Goal: Task Accomplishment & Management: Manage account settings

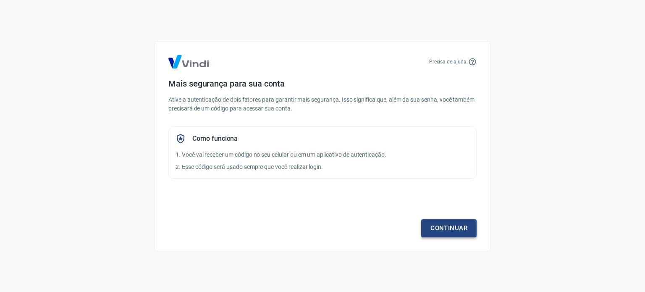
click at [450, 228] on link "Continuar" at bounding box center [448, 228] width 55 height 18
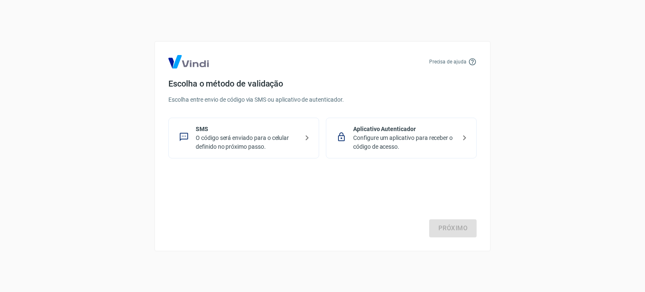
click at [232, 141] on p "O código será enviado para o celular definido no próximo passo." at bounding box center [247, 142] width 103 height 18
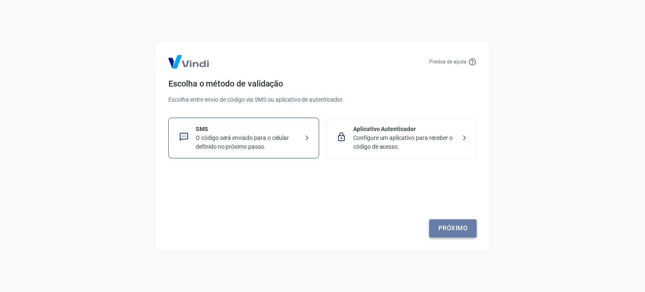
click at [454, 228] on link "Próximo" at bounding box center [452, 228] width 47 height 18
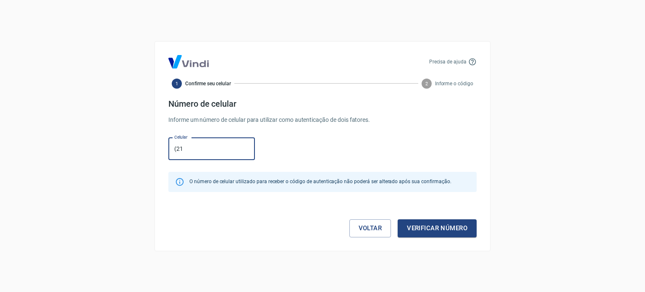
type input "[PHONE_NUMBER]"
click at [444, 228] on button "Verificar número" at bounding box center [436, 228] width 79 height 18
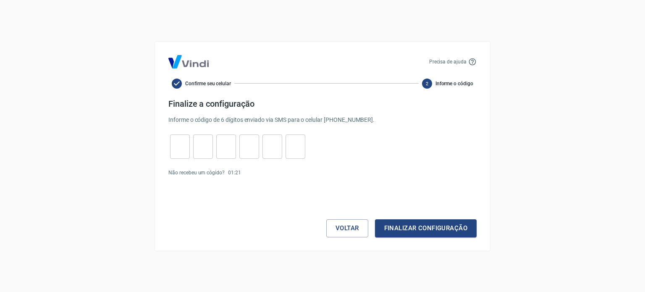
click at [178, 154] on input "tel" at bounding box center [180, 146] width 20 height 18
type input "7"
type input "6"
type input "3"
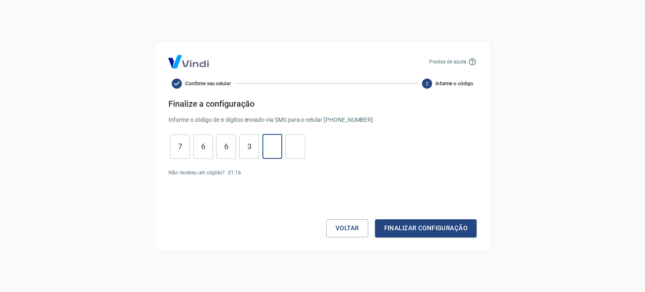
type input "2"
type input "0"
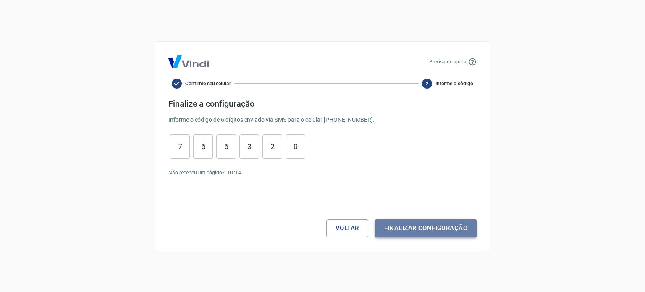
click at [435, 230] on button "Finalizar configuração" at bounding box center [426, 228] width 102 height 18
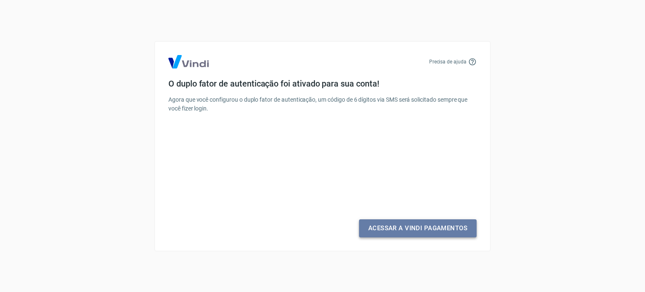
click at [424, 232] on link "Acessar a Vindi Pagamentos" at bounding box center [417, 228] width 117 height 18
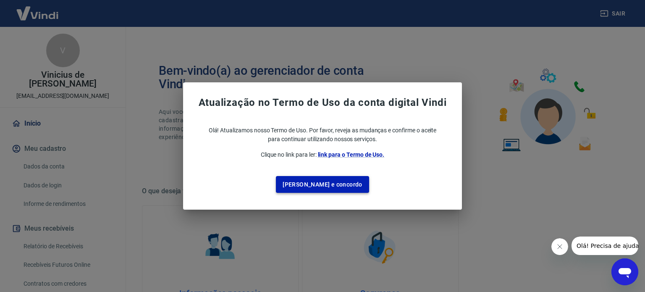
click at [328, 185] on button "[PERSON_NAME] e concordo" at bounding box center [322, 184] width 93 height 17
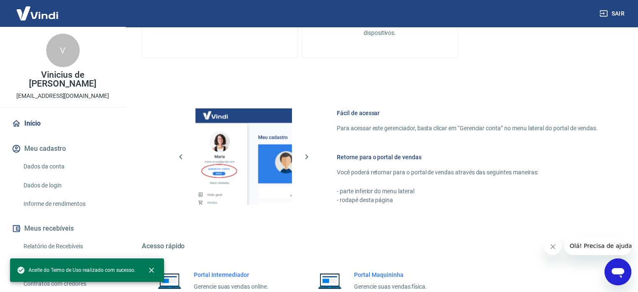
scroll to position [371, 0]
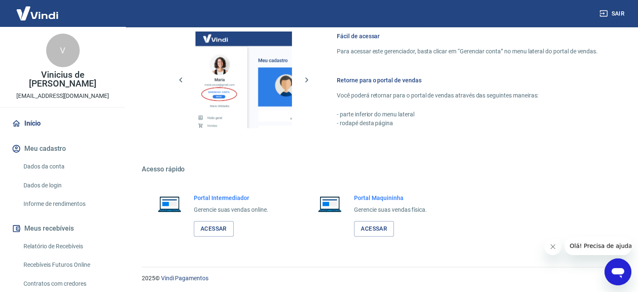
click at [52, 169] on link "Dados da conta" at bounding box center [67, 166] width 95 height 17
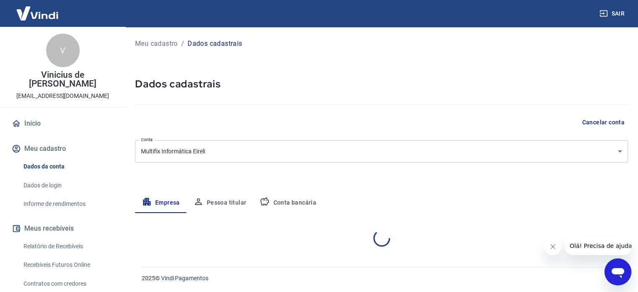
select select "RJ"
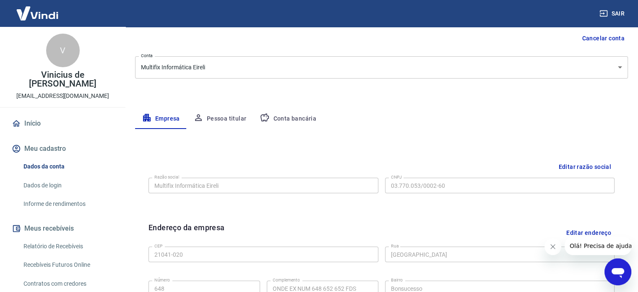
scroll to position [168, 0]
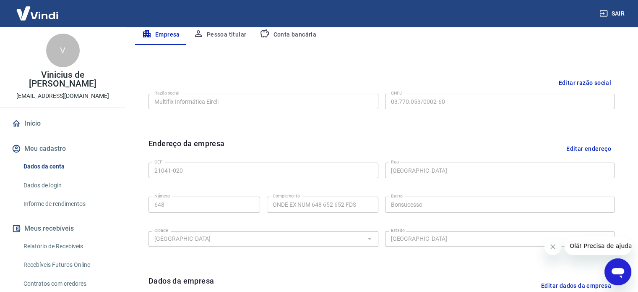
click at [33, 120] on link "Início" at bounding box center [62, 123] width 105 height 18
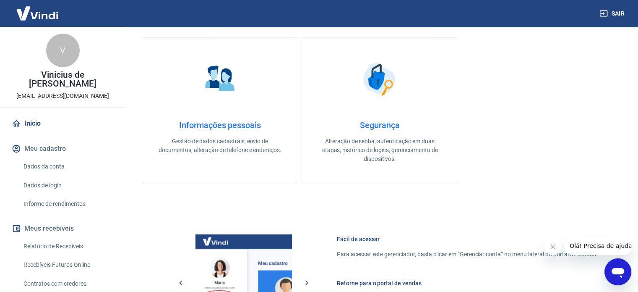
scroll to position [252, 0]
